Goal: Information Seeking & Learning: Learn about a topic

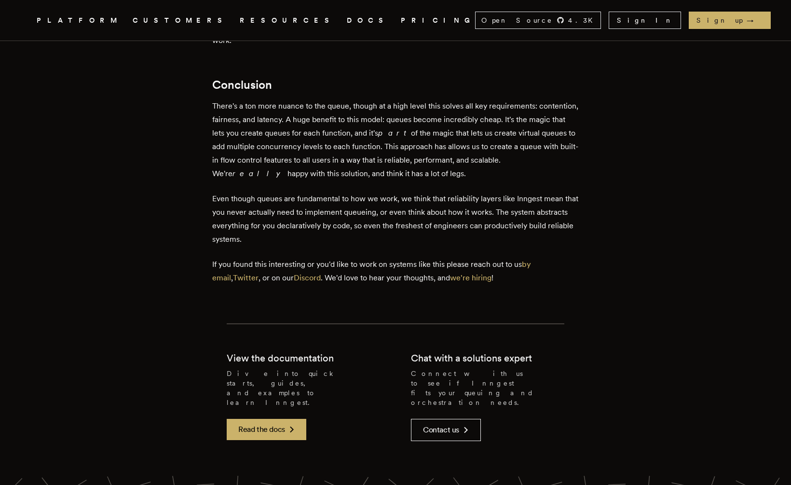
scroll to position [3221, 0]
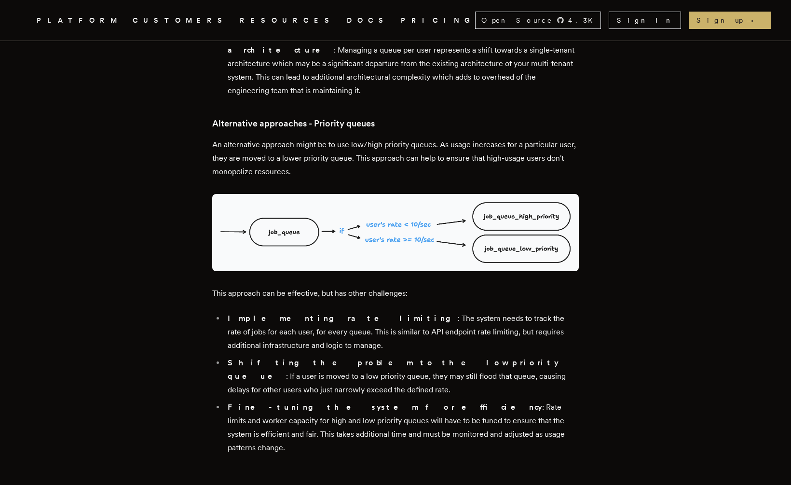
scroll to position [1784, 0]
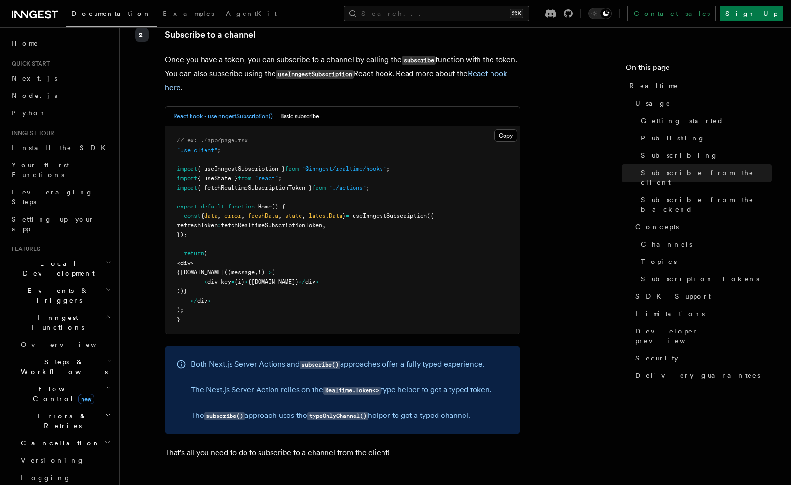
scroll to position [1539, 0]
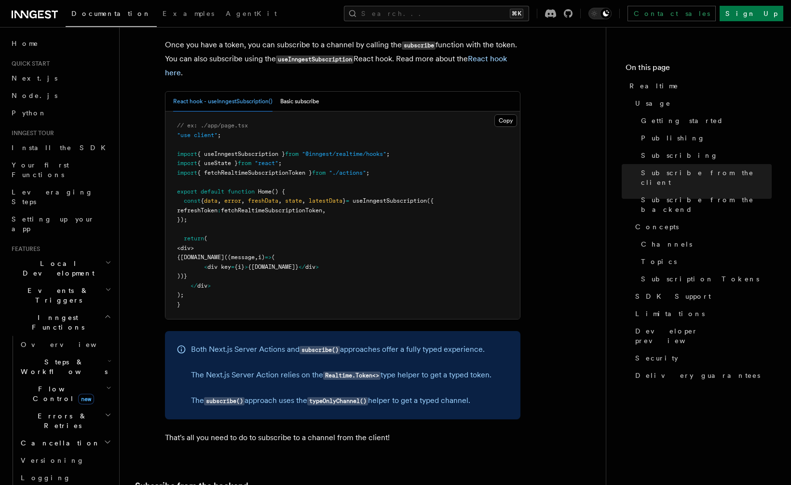
click at [538, 264] on article "Features Realtime TypeScript SDK v3.32.0+ Go SDK v0.9.0+ Realtime is currently …" at bounding box center [363, 334] width 456 height 3661
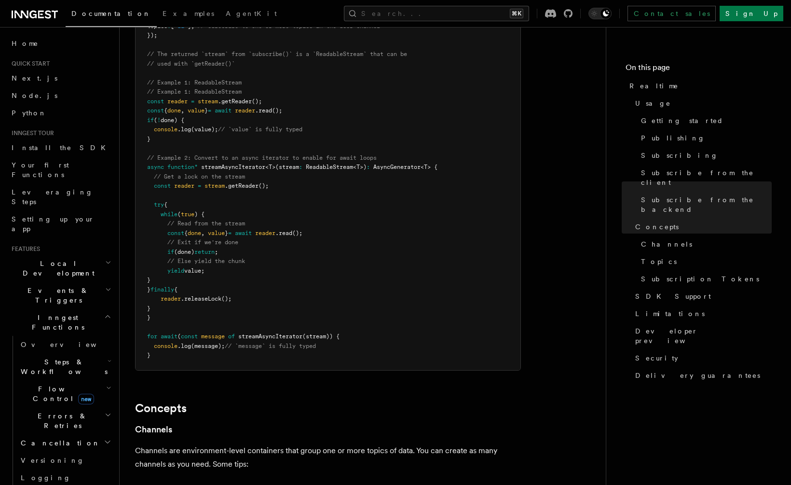
scroll to position [2078, 0]
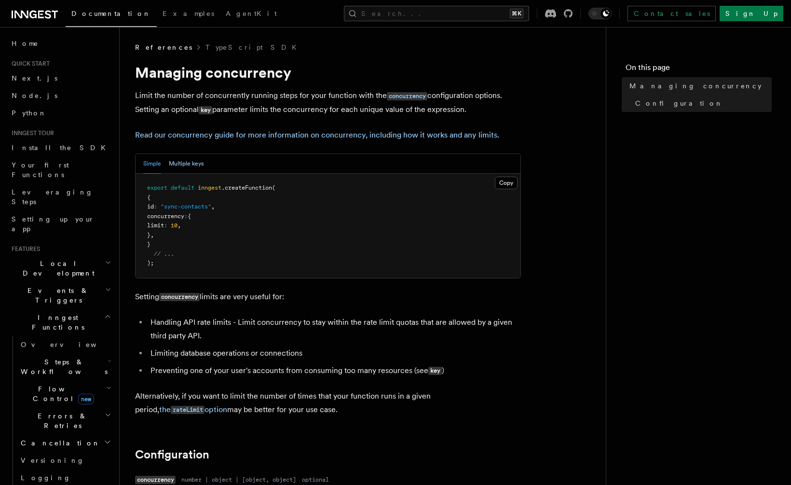
click at [188, 171] on button "Multiple keys" at bounding box center [186, 164] width 35 height 20
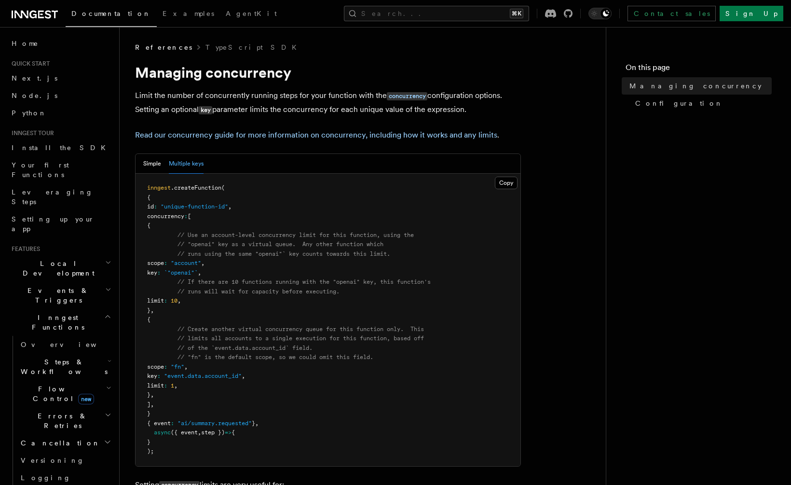
click at [194, 73] on h1 "Managing concurrency" at bounding box center [328, 72] width 386 height 17
click at [264, 135] on link "Read our concurrency guide for more information on concurrency, including how i…" at bounding box center [316, 134] width 362 height 9
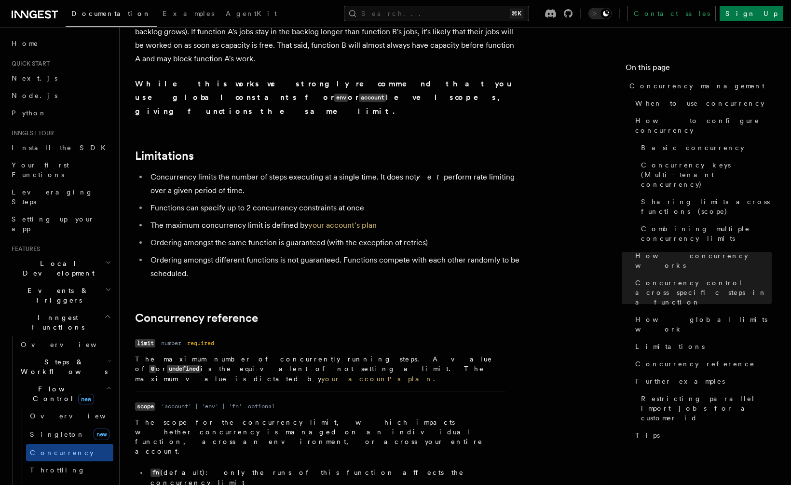
scroll to position [3780, 0]
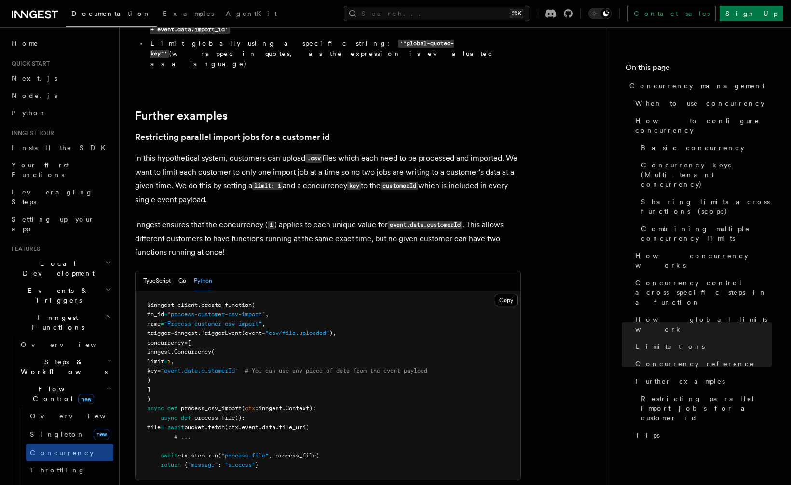
click at [53, 384] on span "Flow Control new" at bounding box center [61, 393] width 89 height 19
click at [56, 411] on span "Overview" at bounding box center [79, 416] width 99 height 10
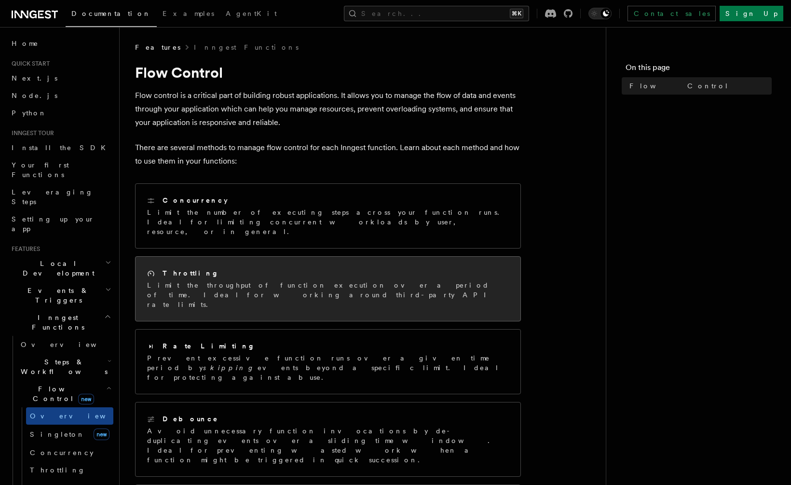
click at [361, 280] on p "Limit the throughput of function execution over a period of time. Ideal for wor…" at bounding box center [328, 294] width 362 height 29
